Goal: Information Seeking & Learning: Learn about a topic

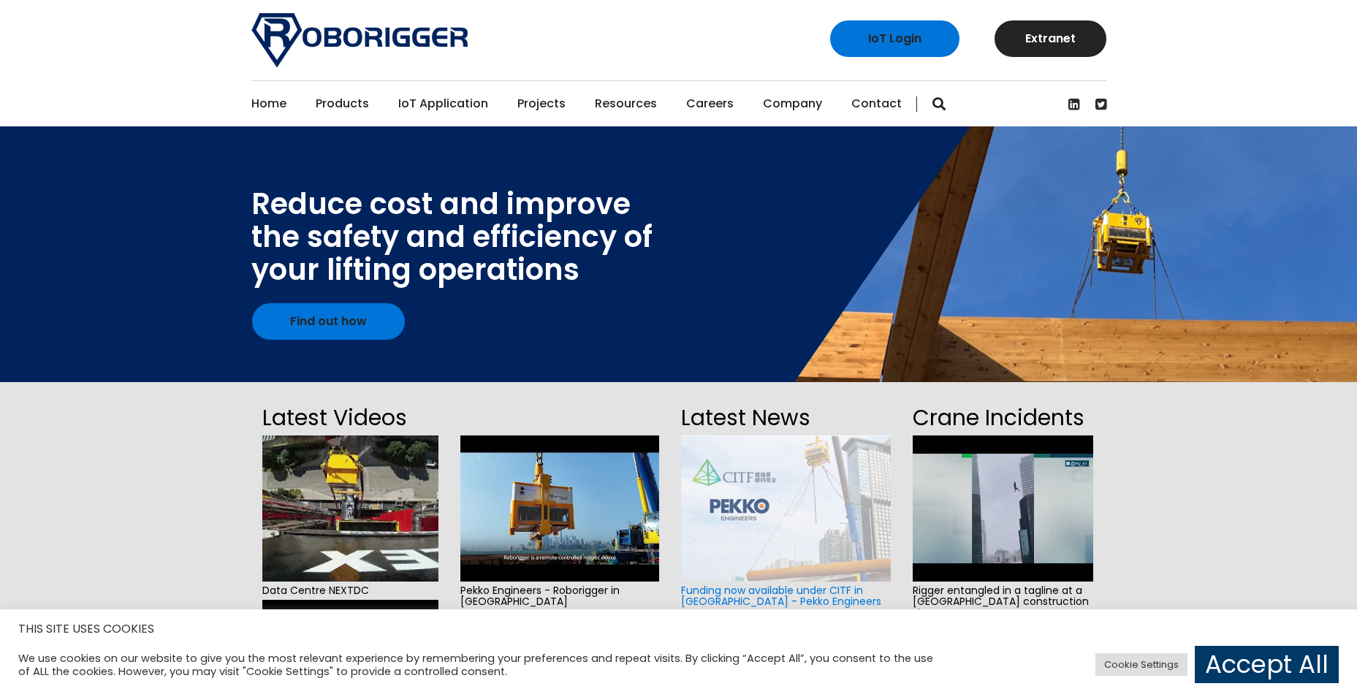
click at [851, 104] on link "Contact" at bounding box center [876, 103] width 50 height 45
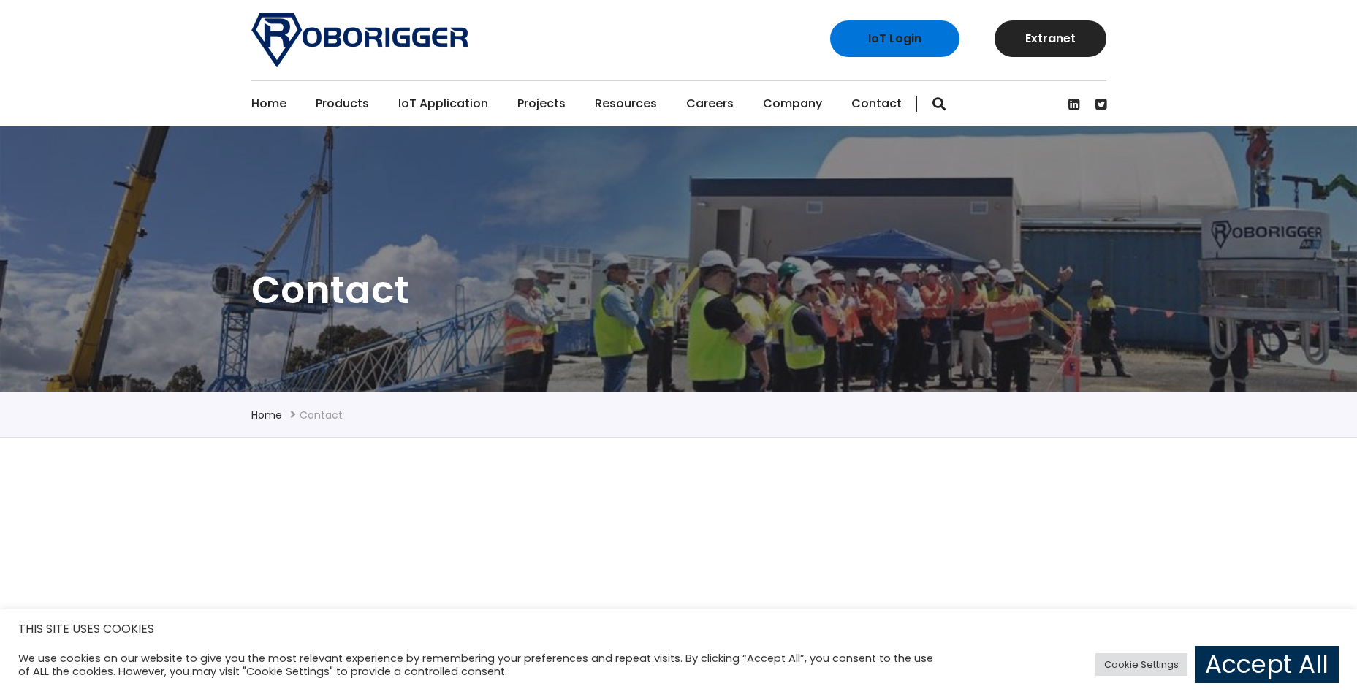
click at [1257, 661] on link "Accept All" at bounding box center [1267, 664] width 144 height 37
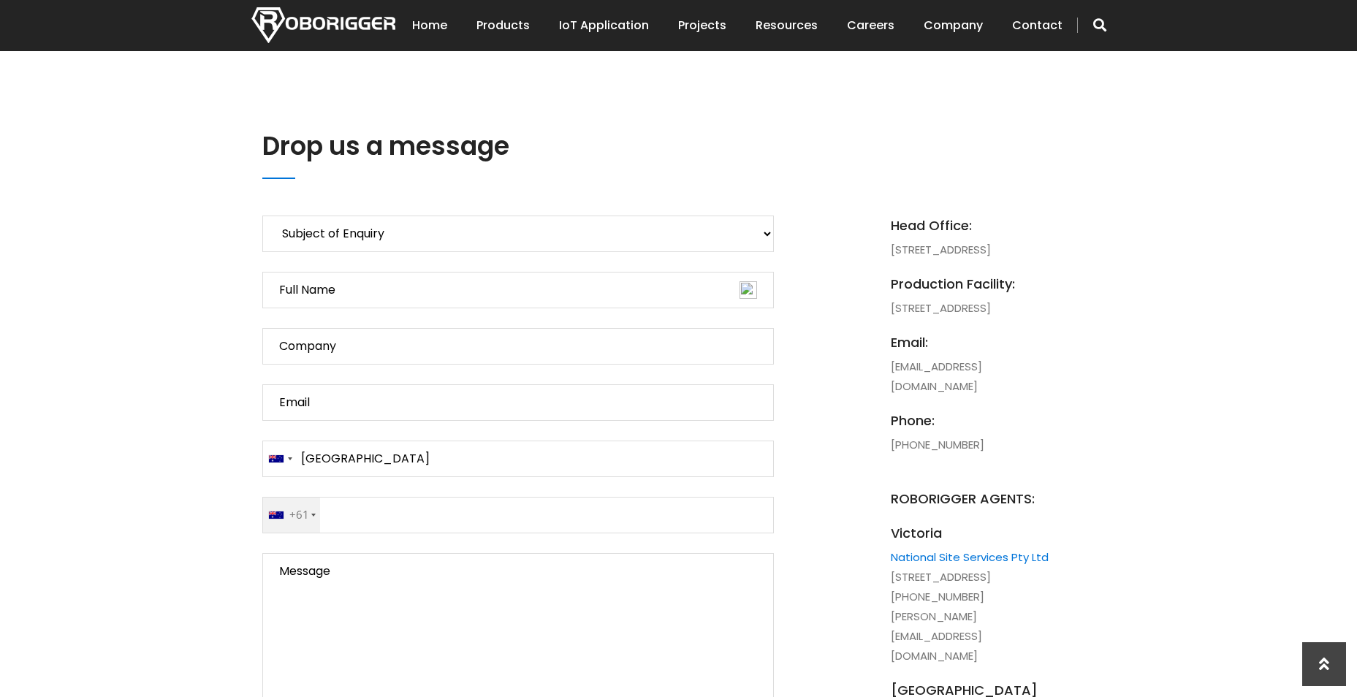
scroll to position [585, 0]
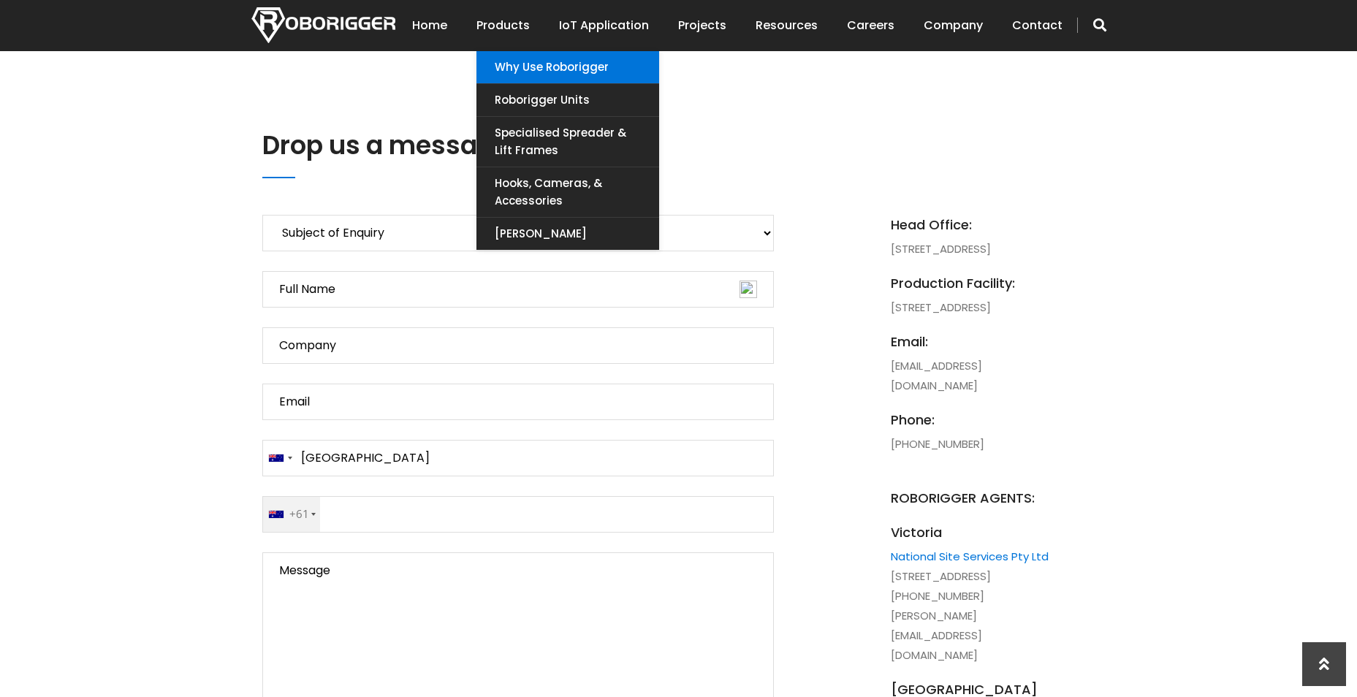
click at [523, 65] on link "Why use Roborigger" at bounding box center [567, 67] width 183 height 32
